Goal: Information Seeking & Learning: Compare options

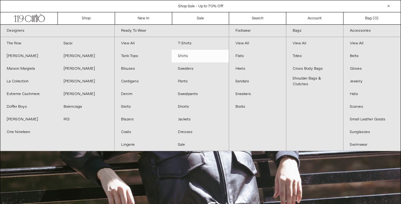
click at [181, 56] on link "Shirts" at bounding box center [199, 56] width 57 height 13
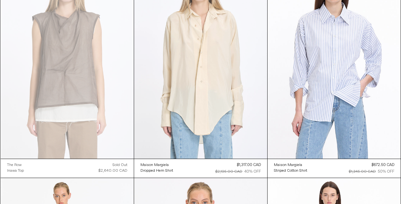
scroll to position [732, 0]
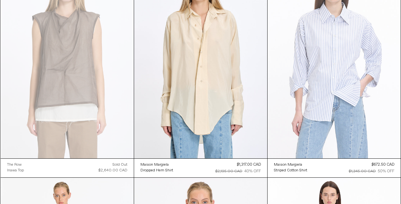
click at [344, 51] on at bounding box center [333, 59] width 133 height 200
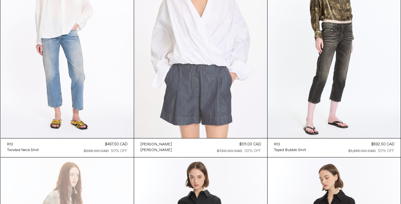
scroll to position [1191, 0]
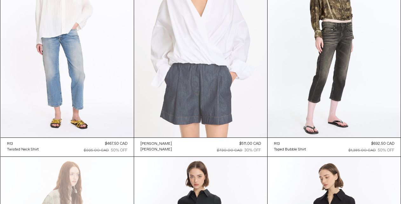
click at [208, 38] on at bounding box center [200, 38] width 133 height 200
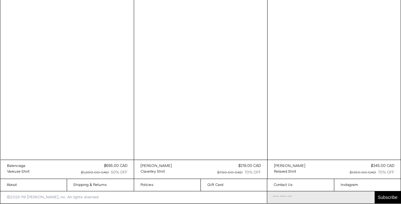
scroll to position [2489, 0]
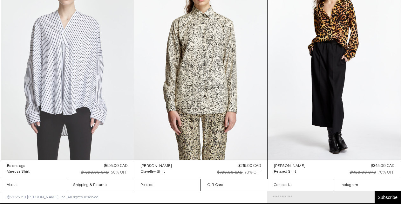
click at [122, 68] on at bounding box center [67, 61] width 133 height 200
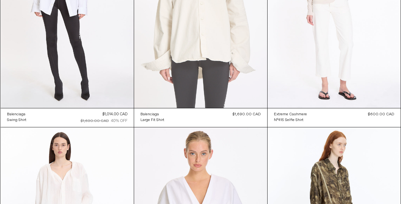
scroll to position [967, 0]
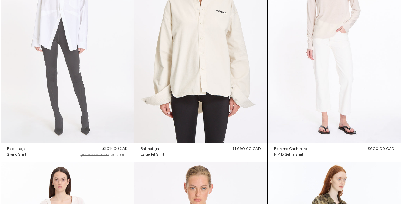
click at [105, 81] on at bounding box center [67, 43] width 133 height 200
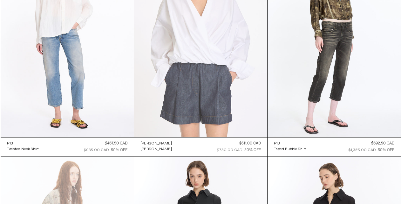
scroll to position [1174, 0]
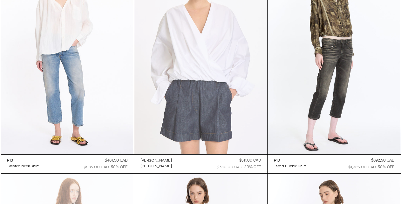
click at [212, 59] on at bounding box center [200, 55] width 133 height 200
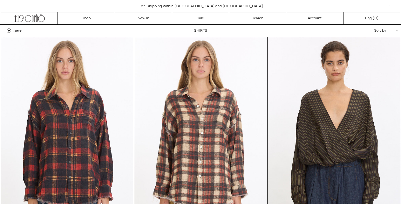
scroll to position [0, 0]
click at [121, 20] on link "New In" at bounding box center [143, 18] width 57 height 12
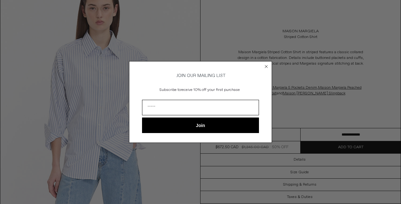
click at [267, 64] on circle "Close dialog" at bounding box center [266, 66] width 6 height 6
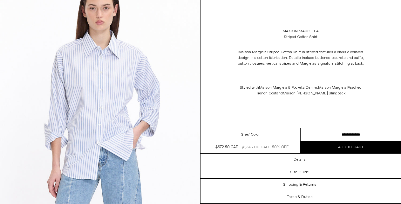
select select "**********"
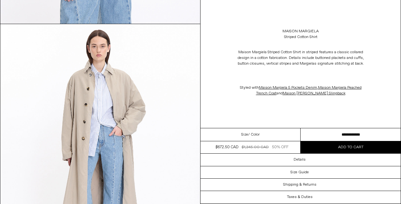
scroll to position [1013, 0]
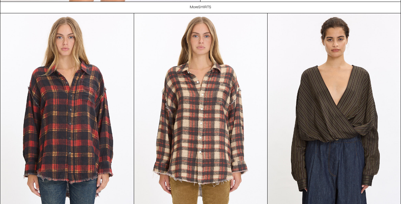
scroll to position [1259, 0]
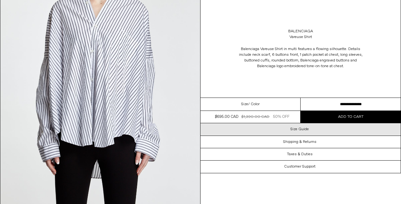
click at [301, 132] on h3 "Size Guide" at bounding box center [299, 129] width 18 height 4
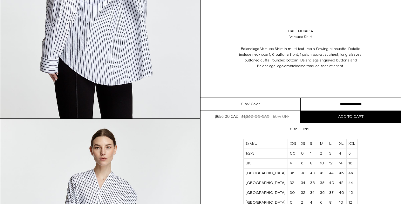
scroll to position [809, 0]
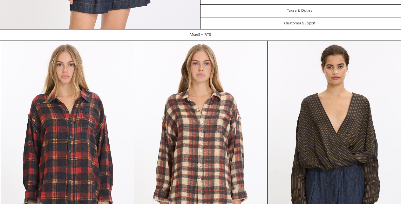
scroll to position [1258, 0]
